Goal: Information Seeking & Learning: Compare options

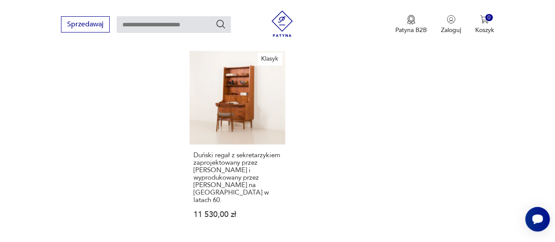
scroll to position [1372, 0]
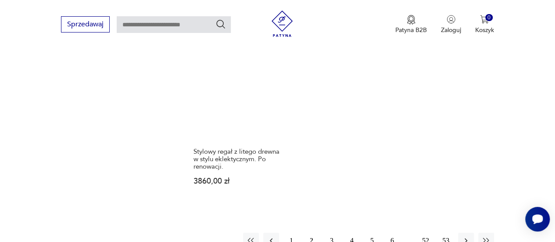
scroll to position [1372, 0]
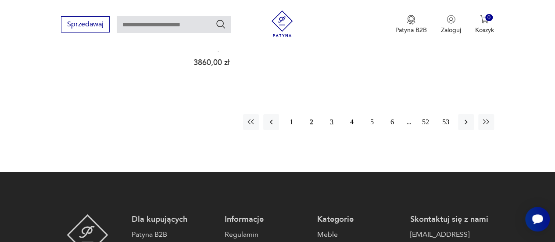
click at [328, 114] on button "3" at bounding box center [332, 122] width 16 height 16
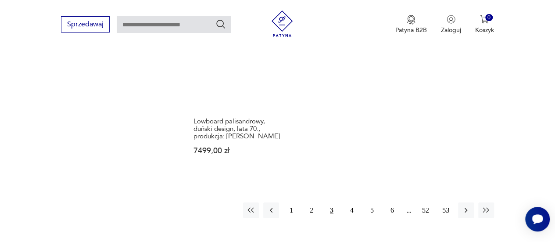
scroll to position [1285, 0]
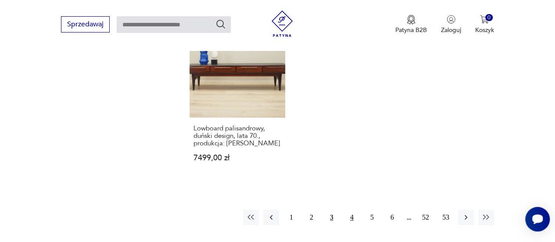
click at [354, 209] on button "4" at bounding box center [352, 217] width 16 height 16
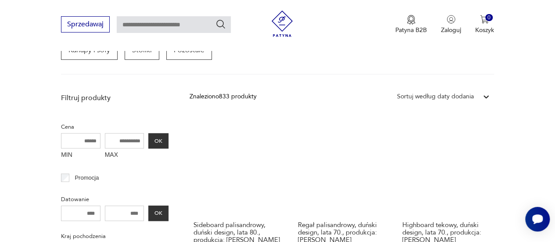
scroll to position [364, 0]
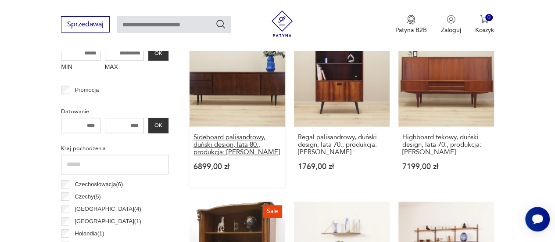
click at [234, 140] on h3 "Sideboard palisandrowy, duński design, lata 80., produkcja: [PERSON_NAME]" at bounding box center [237, 144] width 88 height 22
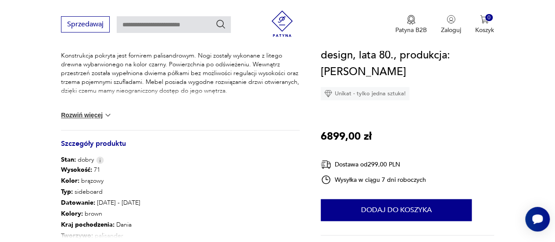
scroll to position [438, 0]
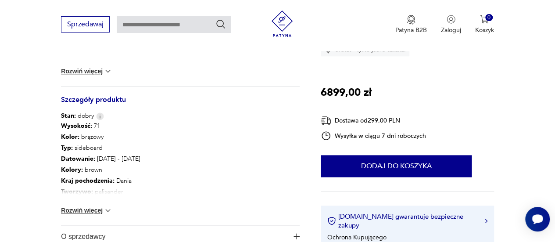
click at [96, 210] on button "Rozwiń więcej" at bounding box center [86, 210] width 51 height 9
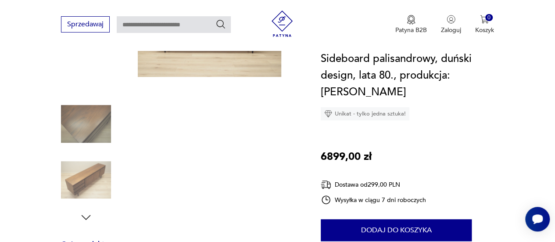
scroll to position [44, 0]
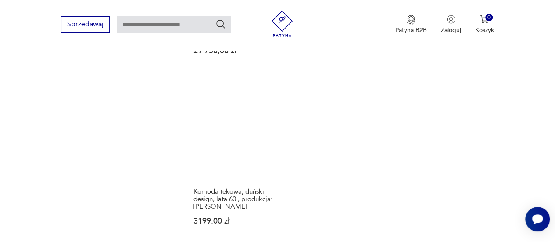
scroll to position [1328, 0]
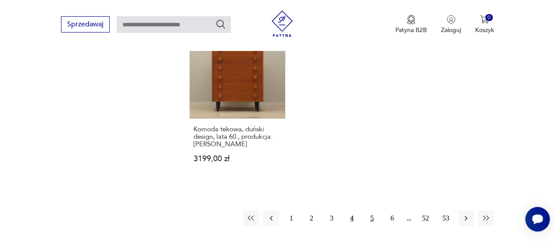
click at [372, 210] on button "5" at bounding box center [372, 218] width 16 height 16
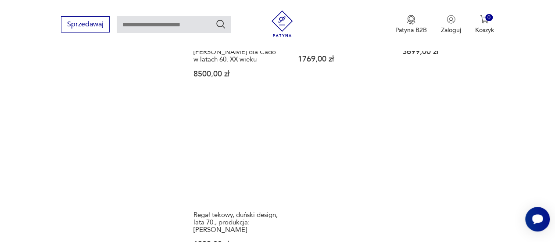
scroll to position [1285, 0]
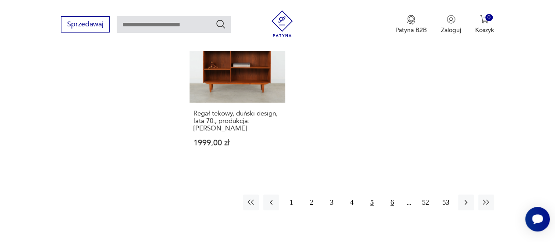
click at [394, 194] on button "6" at bounding box center [392, 202] width 16 height 16
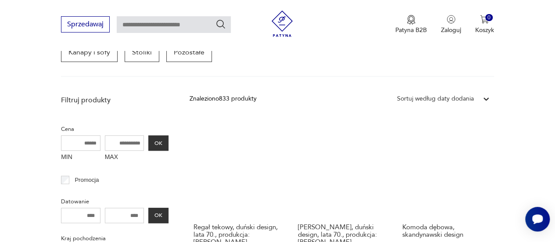
scroll to position [320, 0]
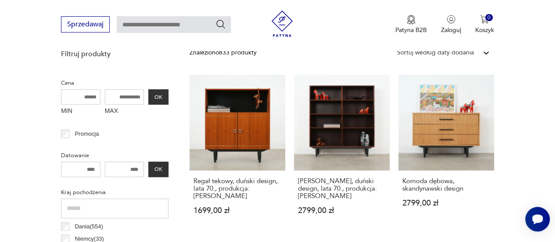
click at [485, 52] on icon at bounding box center [485, 52] width 5 height 3
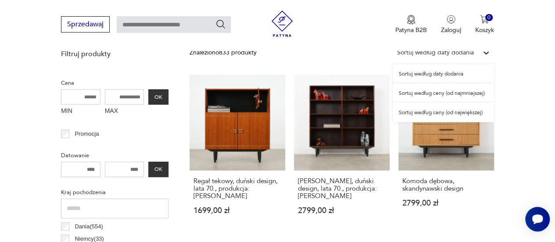
click at [441, 114] on div "Sortuj według ceny (od największej)" at bounding box center [442, 112] width 101 height 19
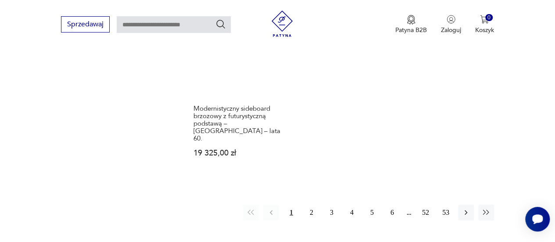
scroll to position [1343, 0]
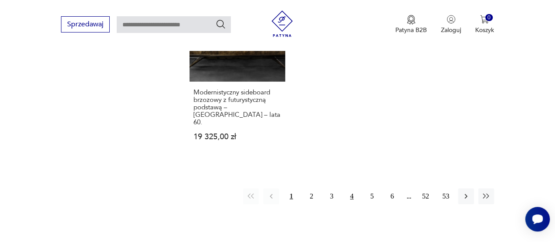
click at [351, 188] on button "4" at bounding box center [352, 196] width 16 height 16
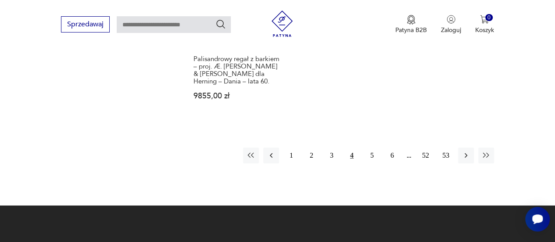
scroll to position [1386, 0]
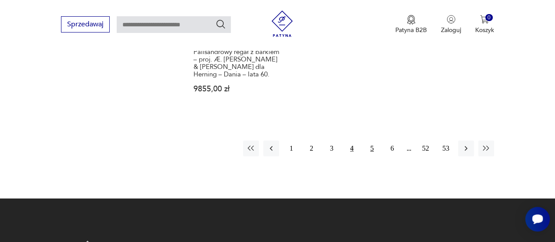
click at [369, 140] on button "5" at bounding box center [372, 148] width 16 height 16
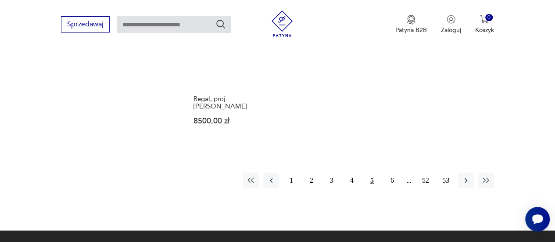
scroll to position [1328, 0]
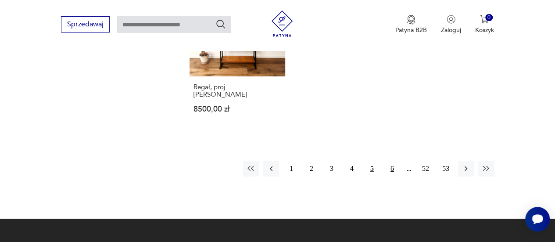
click at [394, 160] on button "6" at bounding box center [392, 168] width 16 height 16
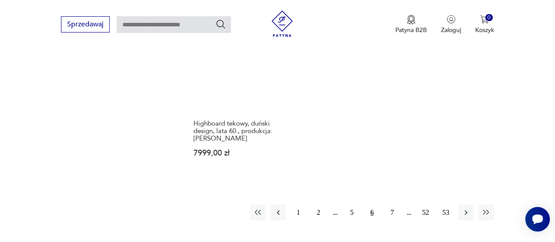
scroll to position [1372, 0]
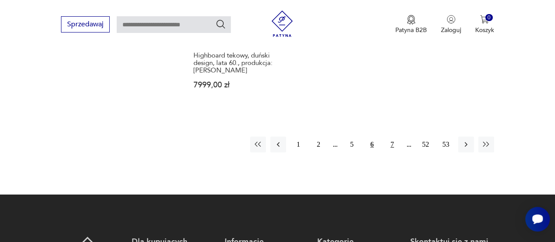
click at [391, 136] on button "7" at bounding box center [392, 144] width 16 height 16
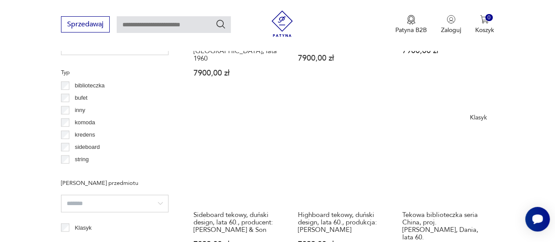
scroll to position [671, 0]
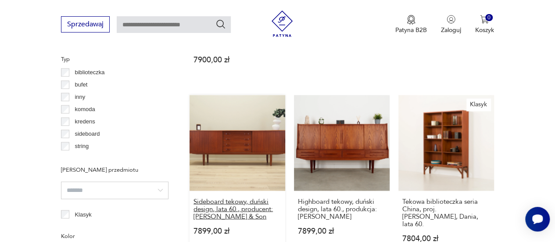
click at [234, 197] on h3 "Sideboard tekowy, duński design, lata 60., producent: [PERSON_NAME] & Son" at bounding box center [237, 208] width 88 height 22
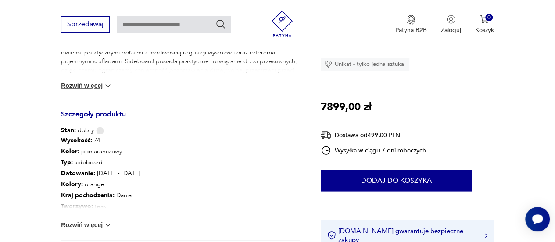
scroll to position [438, 0]
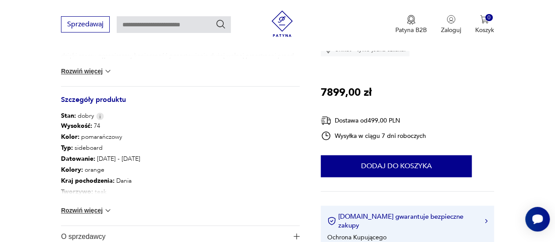
click at [99, 208] on button "Rozwiń więcej" at bounding box center [86, 210] width 51 height 9
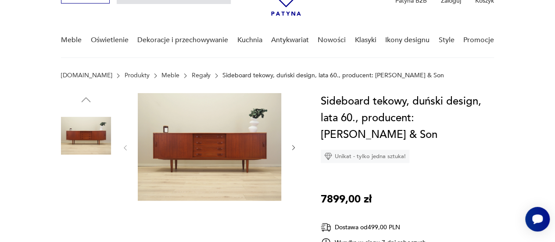
scroll to position [44, 0]
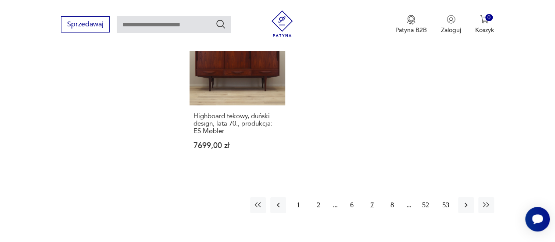
scroll to position [1292, 0]
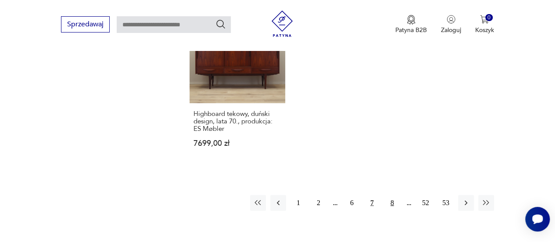
click at [393, 195] on button "8" at bounding box center [392, 203] width 16 height 16
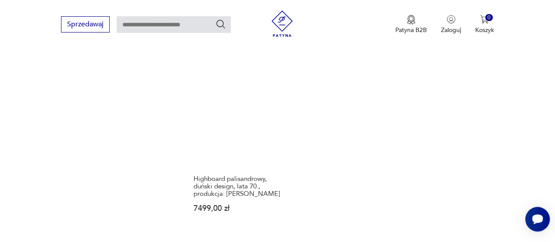
scroll to position [1274, 0]
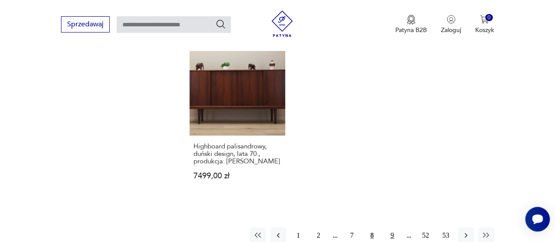
click at [391, 227] on button "9" at bounding box center [392, 235] width 16 height 16
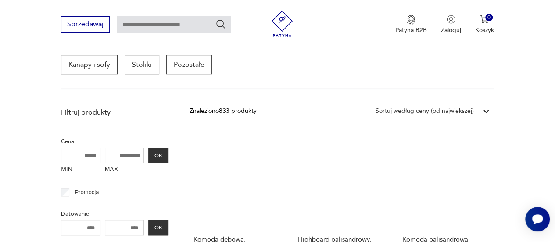
scroll to position [232, 0]
